Goal: Information Seeking & Learning: Learn about a topic

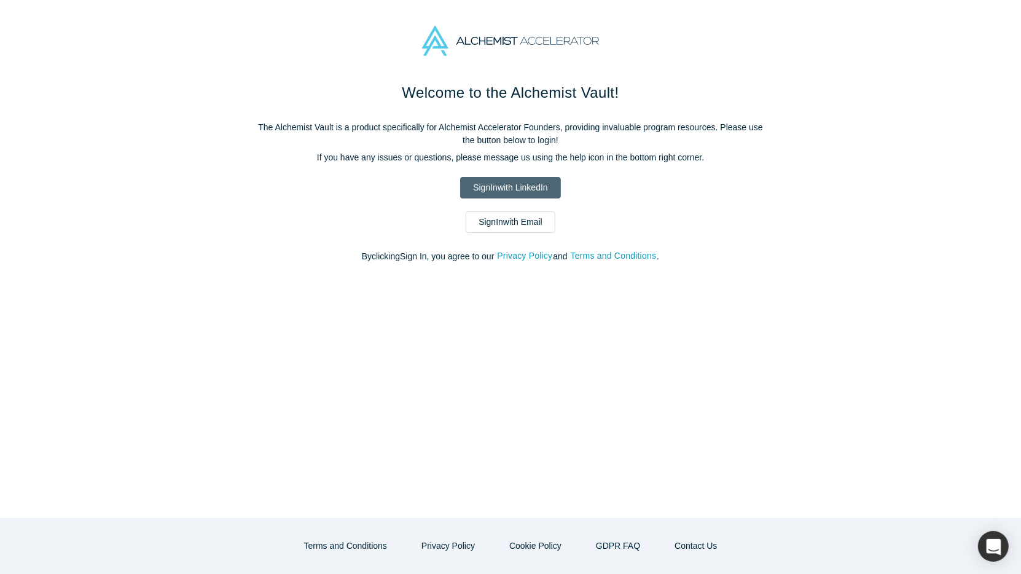
click at [494, 184] on link "Sign In with LinkedIn" at bounding box center [510, 187] width 100 height 21
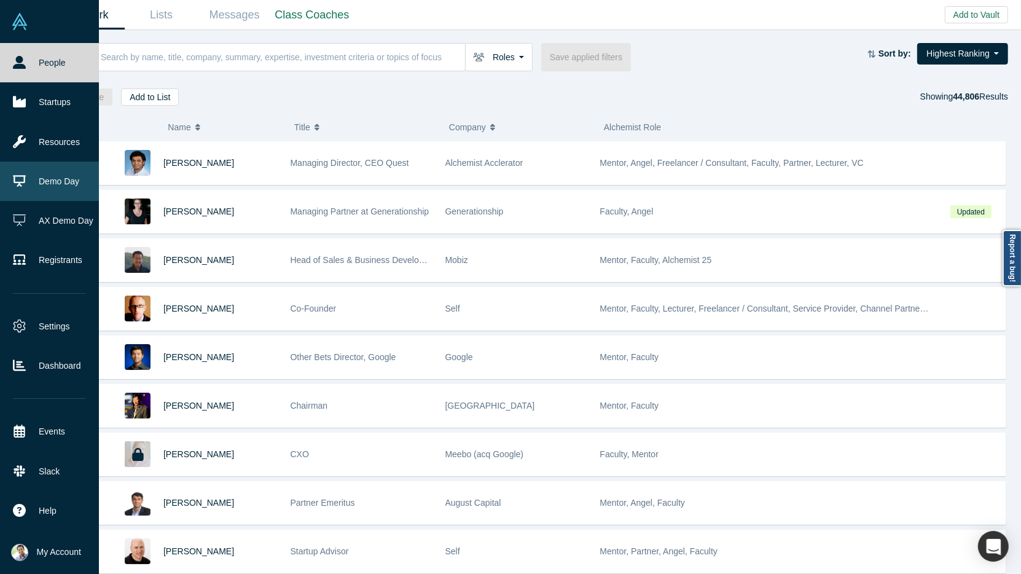
click at [47, 177] on link "Demo Day" at bounding box center [49, 181] width 99 height 39
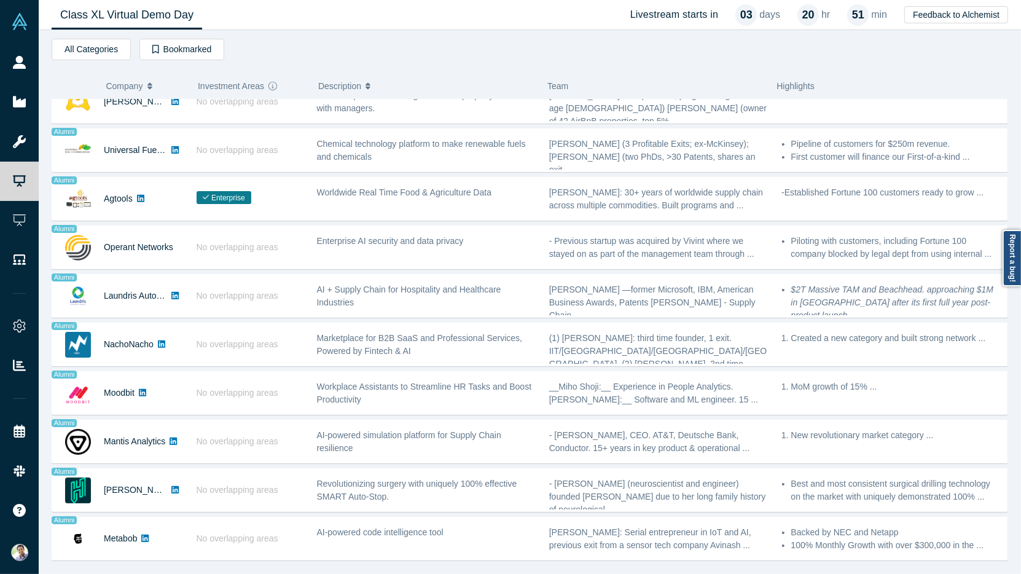
scroll to position [736, 0]
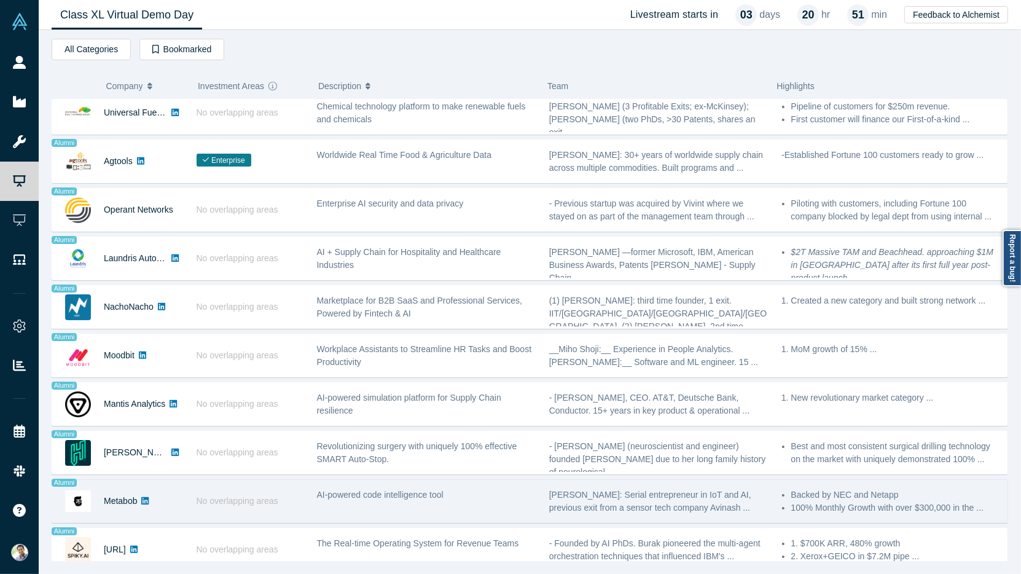
click at [401, 482] on div "AI-powered code intelligence tool" at bounding box center [426, 501] width 232 height 39
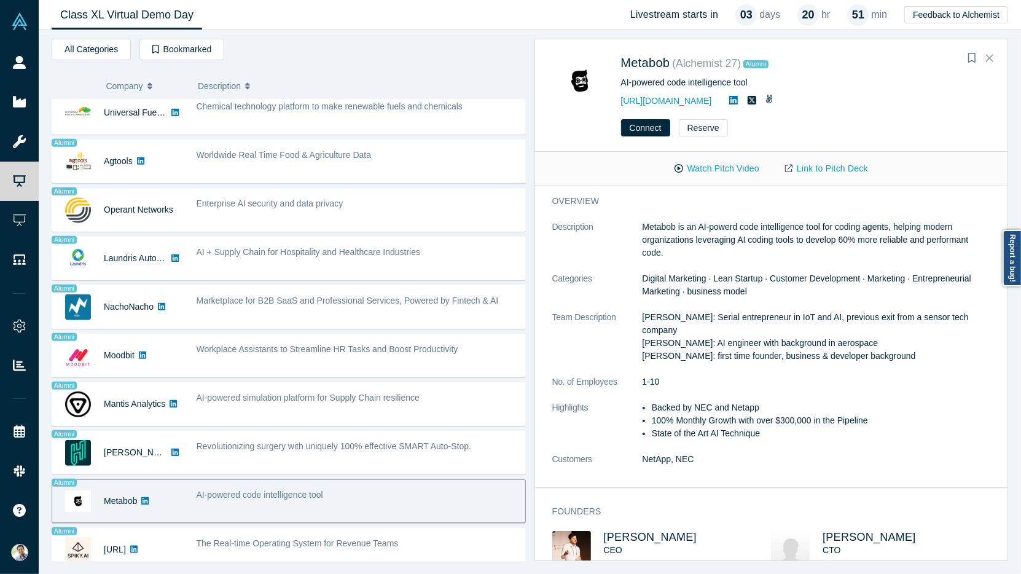
scroll to position [0, 0]
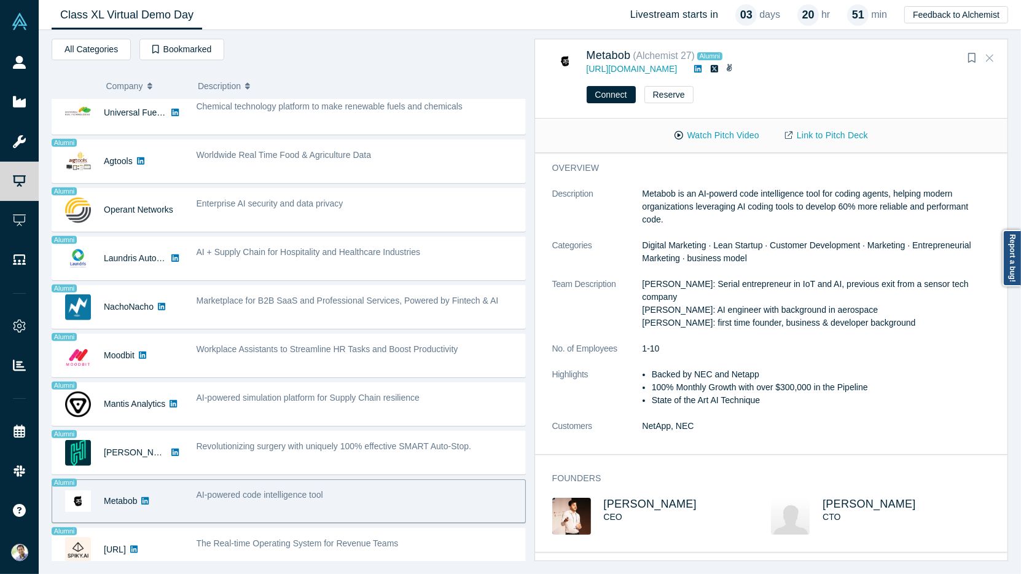
click at [994, 55] on button "Close" at bounding box center [989, 59] width 18 height 20
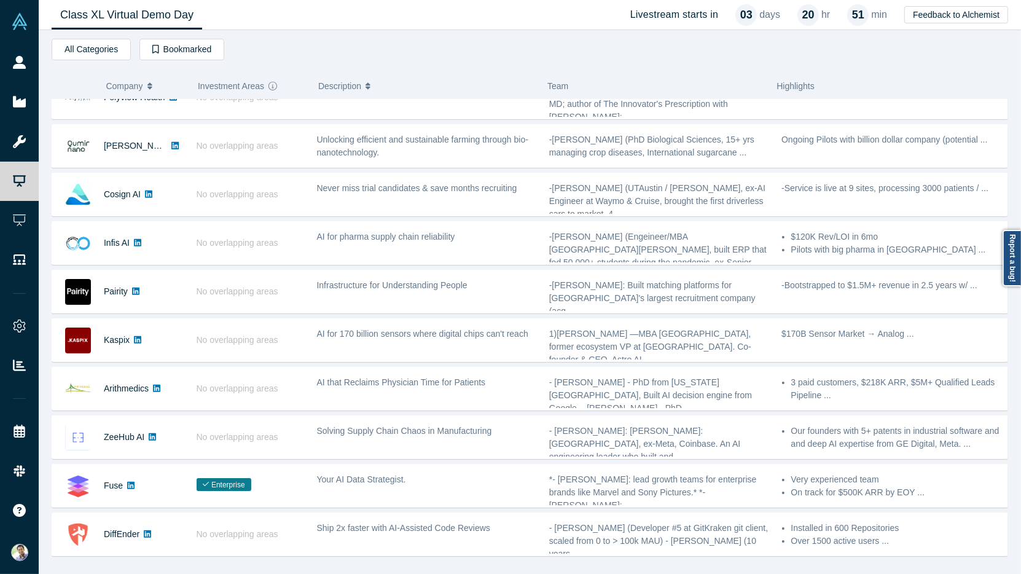
scroll to position [168, 0]
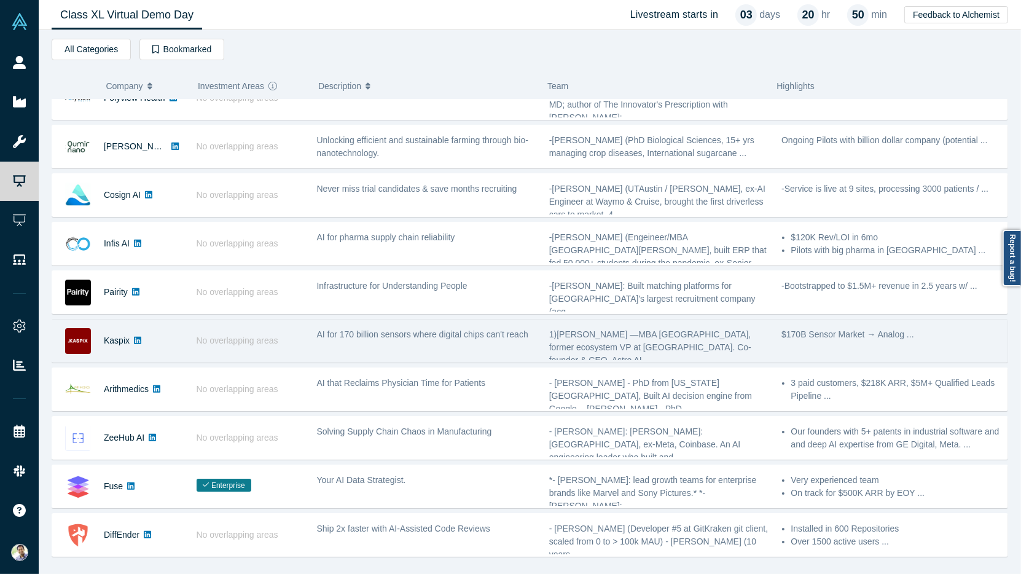
click at [495, 337] on div "AI for 170 billion sensors where digital chips can't reach" at bounding box center [426, 340] width 232 height 39
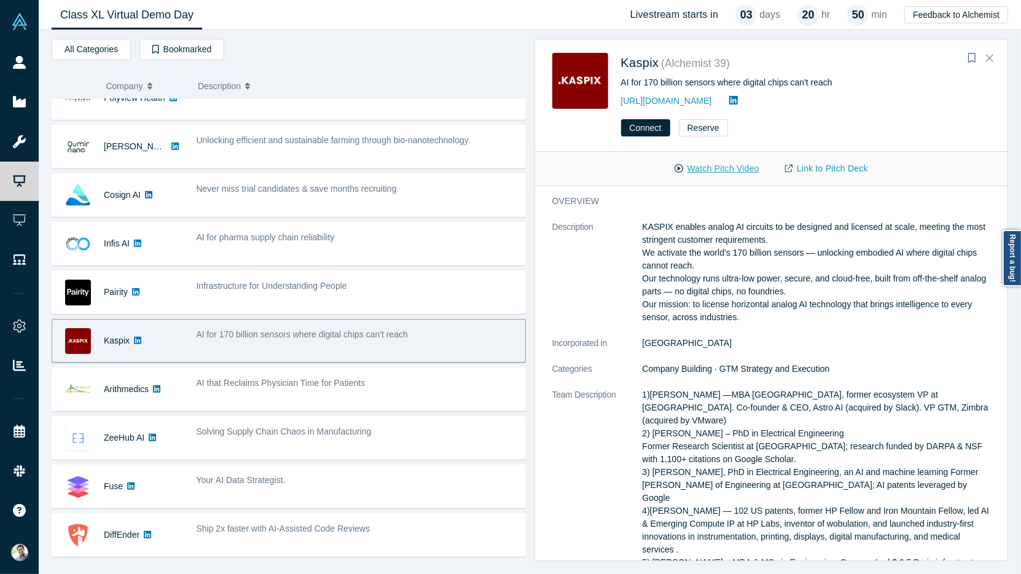
click at [730, 168] on button "Watch Pitch Video" at bounding box center [716, 168] width 111 height 21
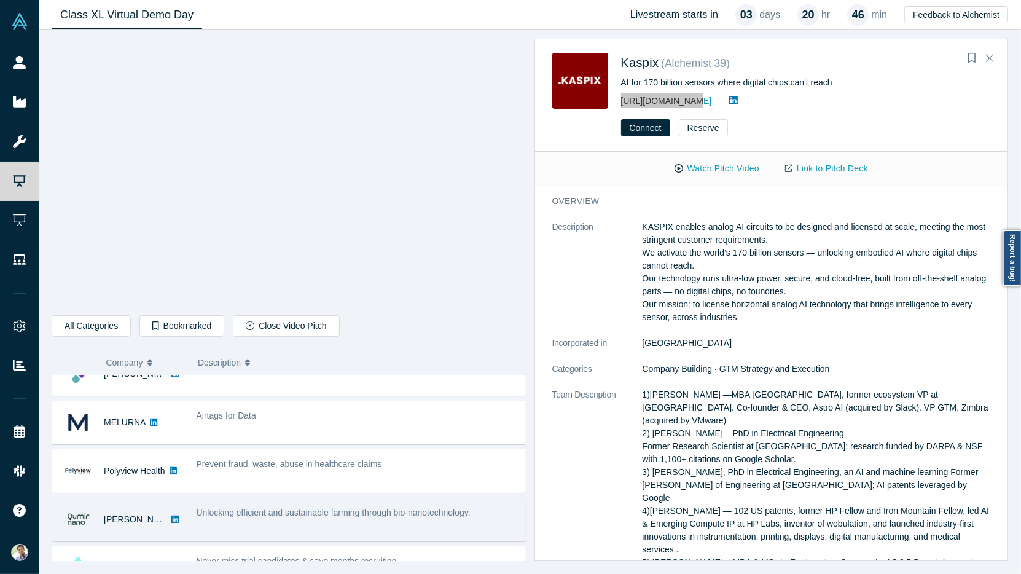
scroll to position [0, 0]
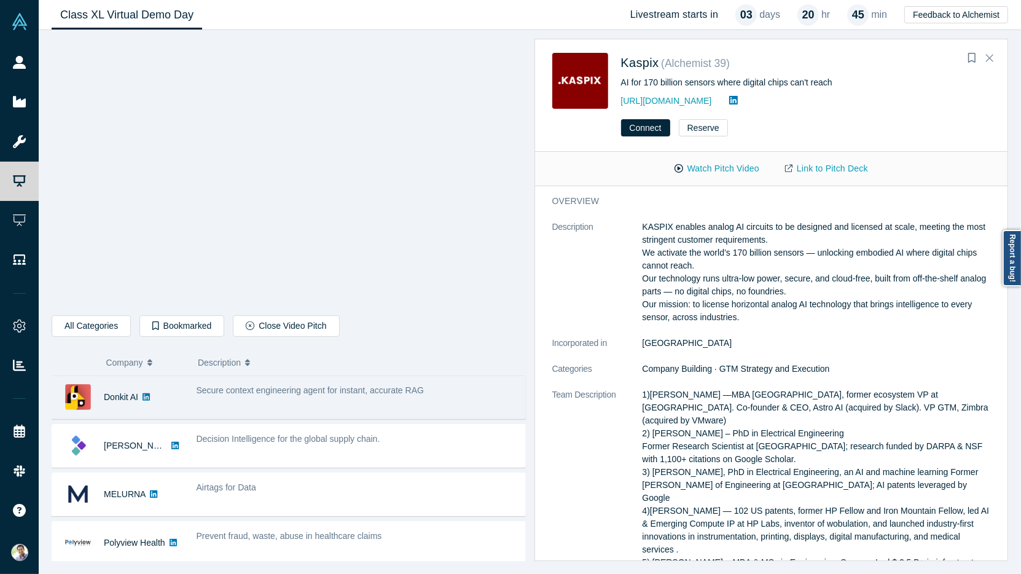
click at [232, 397] on div "Secure context engineering agent for instant, accurate RAG" at bounding box center [357, 397] width 335 height 39
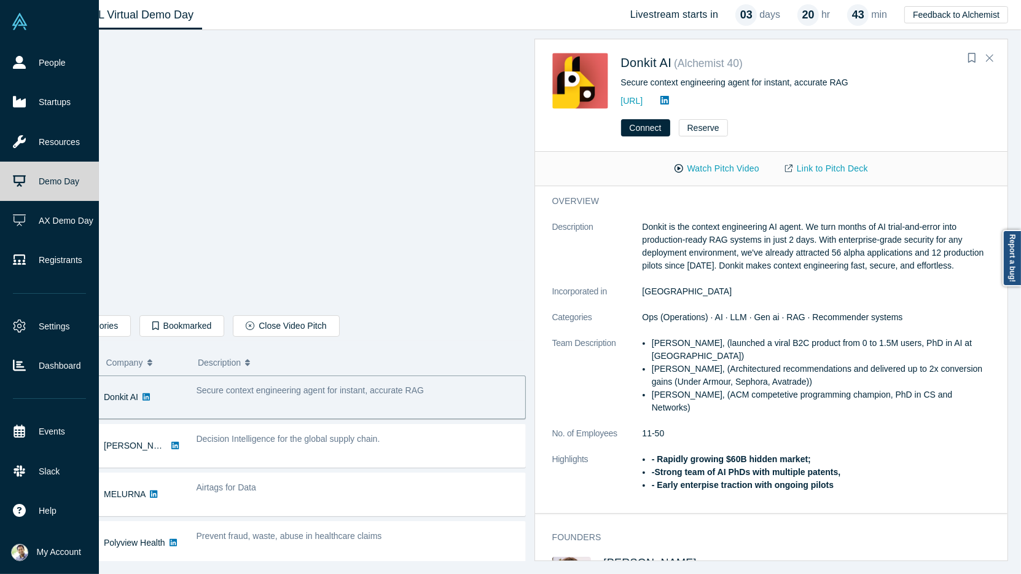
click at [42, 176] on link "Demo Day" at bounding box center [49, 181] width 99 height 39
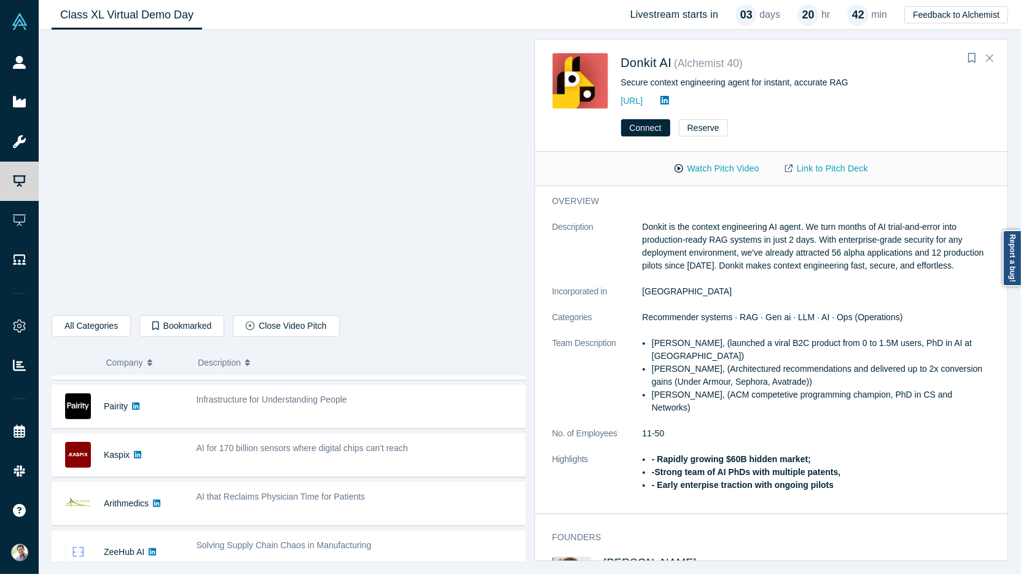
scroll to position [296, 0]
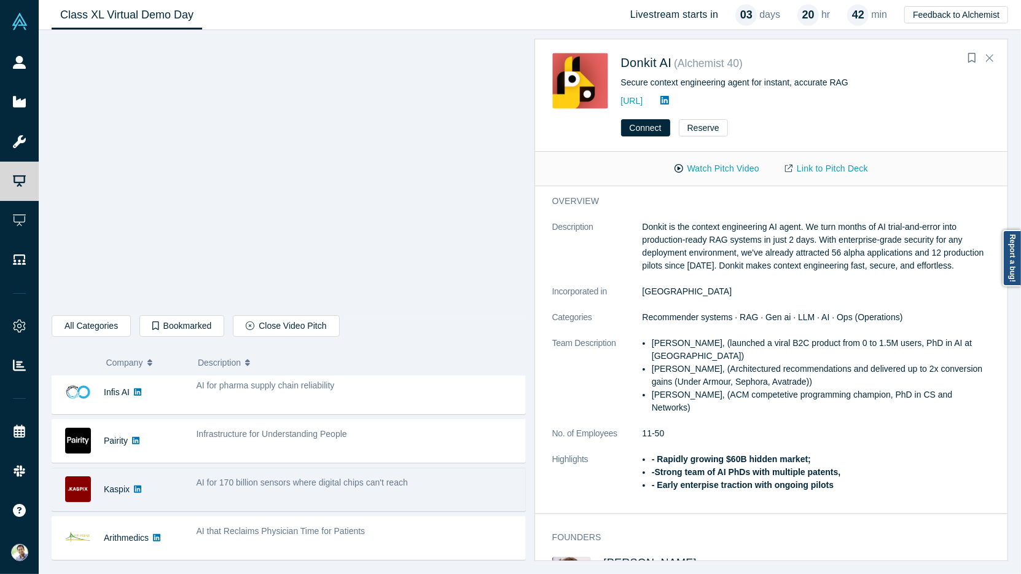
click at [402, 491] on div "AI for 170 billion sensors where digital chips can't reach" at bounding box center [357, 489] width 335 height 39
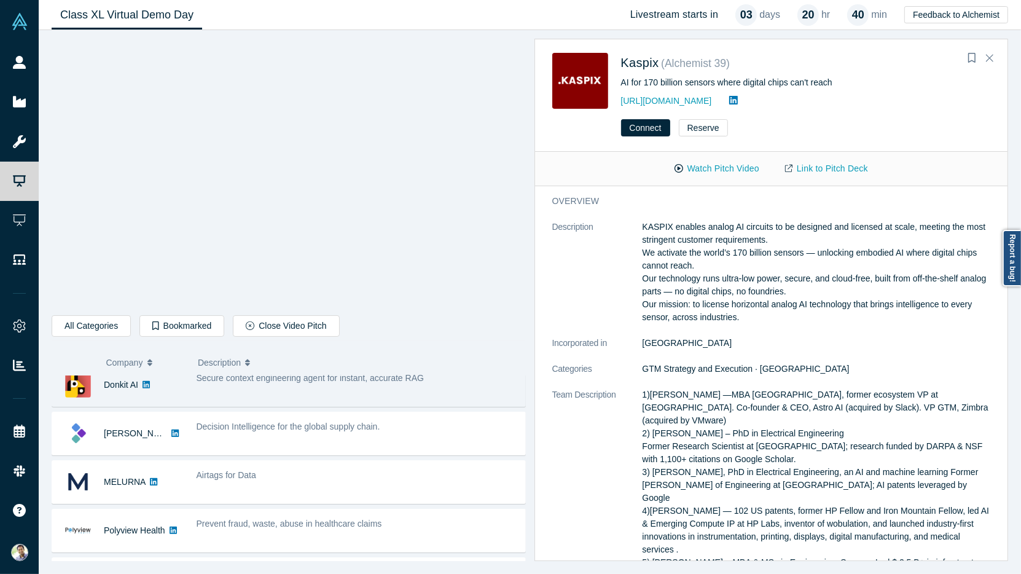
scroll to position [0, 0]
